Goal: Information Seeking & Learning: Find specific page/section

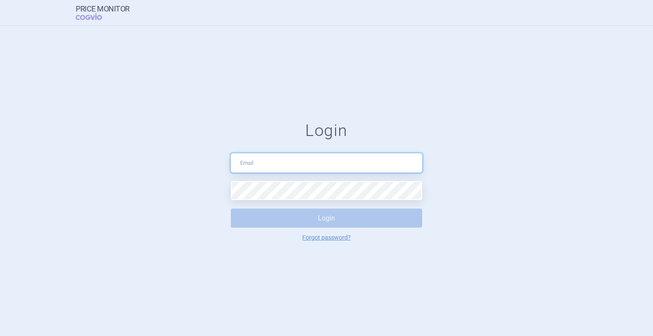
click at [332, 163] on input "text" at bounding box center [326, 162] width 191 height 19
type input "[EMAIL_ADDRESS][PERSON_NAME][DOMAIN_NAME]"
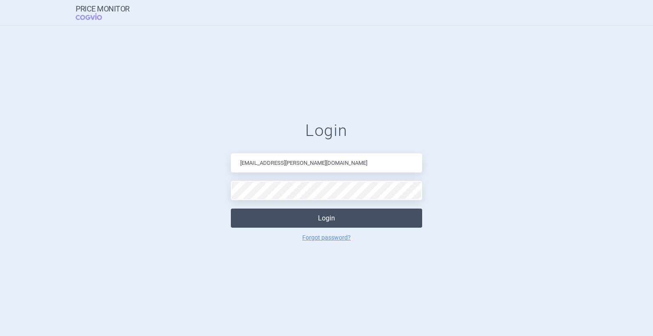
click at [307, 219] on button "Login" at bounding box center [326, 218] width 191 height 19
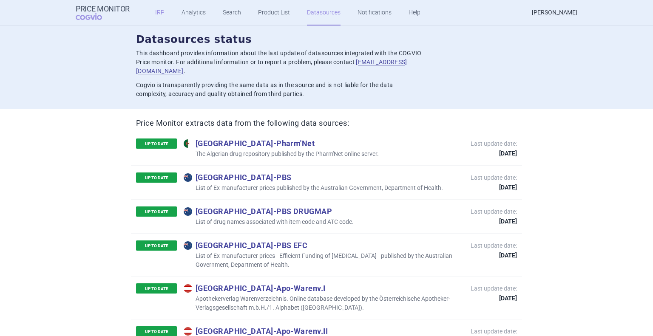
click at [158, 17] on link "IRP" at bounding box center [159, 13] width 9 height 26
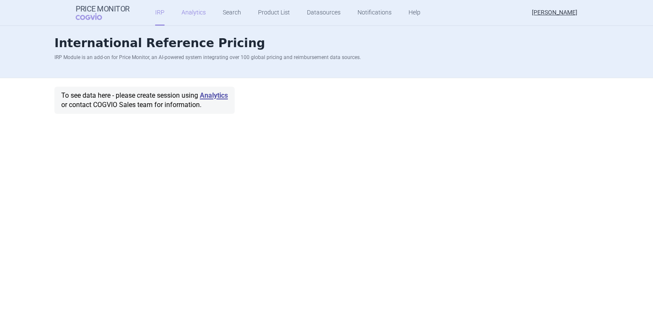
click at [186, 14] on link "Analytics" at bounding box center [194, 13] width 24 height 26
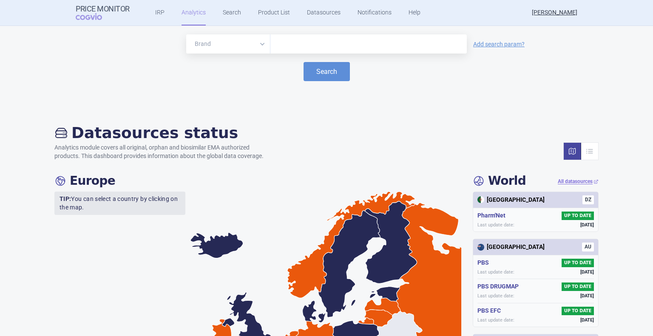
click at [211, 13] on ul "IRP Analytics Search Product List Datasources Notifications Help" at bounding box center [277, 13] width 295 height 26
click at [227, 9] on link "Search" at bounding box center [232, 13] width 18 height 26
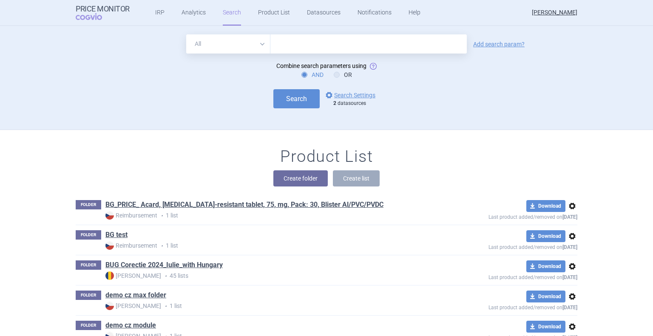
click at [349, 74] on div "AND OR" at bounding box center [327, 75] width 502 height 9
click at [249, 38] on select "All Brand Name ATC Company Active Substance Country Newer than" at bounding box center [228, 43] width 84 height 19
click at [411, 58] on form "All Brand Name ATC Company Active Substance Country Newer than Add search param…" at bounding box center [327, 71] width 502 height 74
click at [504, 41] on link "Add search param?" at bounding box center [498, 44] width 51 height 6
select select "brandName"
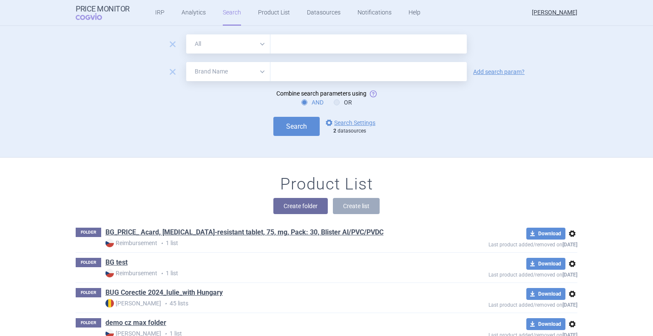
click at [244, 74] on select "All Brand Name ATC Company Active Substance Country Newer than" at bounding box center [228, 71] width 84 height 19
click at [186, 62] on select "All Brand Name ATC Company Active Substance Country Newer than" at bounding box center [228, 71] width 84 height 19
click at [340, 107] on form "remove All Brand Name ATC Company Active Substance Country Newer than remove Al…" at bounding box center [327, 85] width 502 height 102
